Goal: Information Seeking & Learning: Learn about a topic

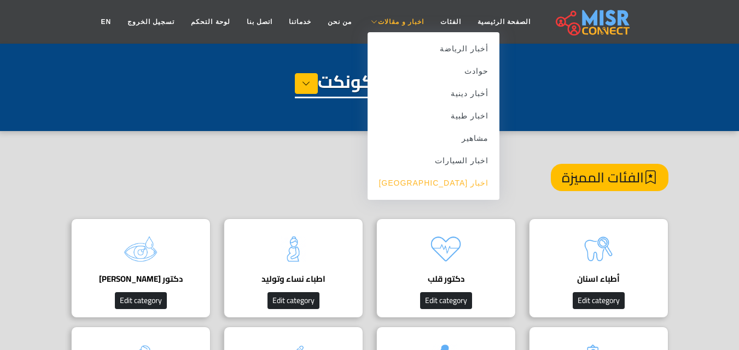
click at [450, 182] on link "اخبار [GEOGRAPHIC_DATA]" at bounding box center [433, 183] width 132 height 22
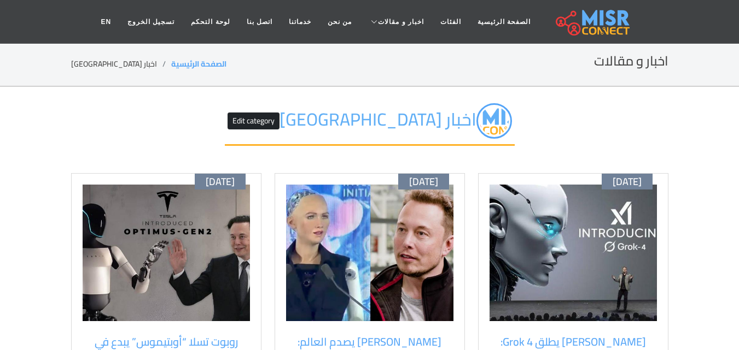
click at [664, 303] on div "[DATE] [PERSON_NAME] يطلق Grok 4: ذكاءٌ اصطناعي بقدرات "مستوى دكتوراه" وشخصية م…" at bounding box center [573, 318] width 190 height 291
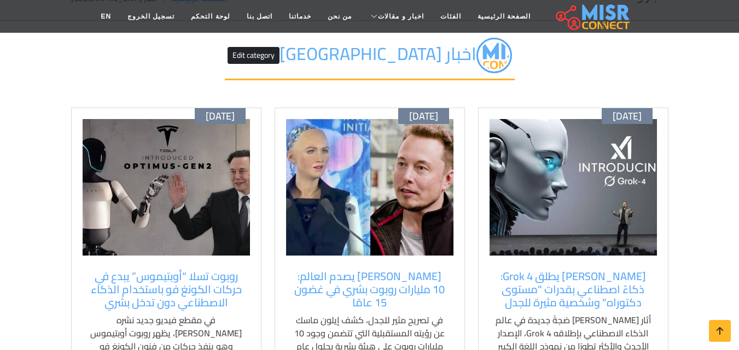
scroll to position [87, 0]
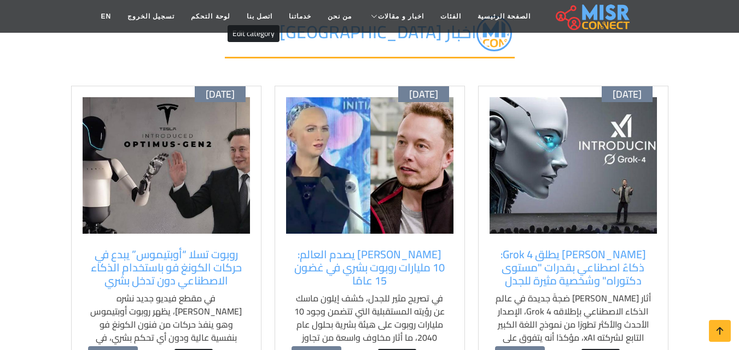
click at [569, 219] on img at bounding box center [572, 165] width 167 height 137
